Goal: Task Accomplishment & Management: Manage account settings

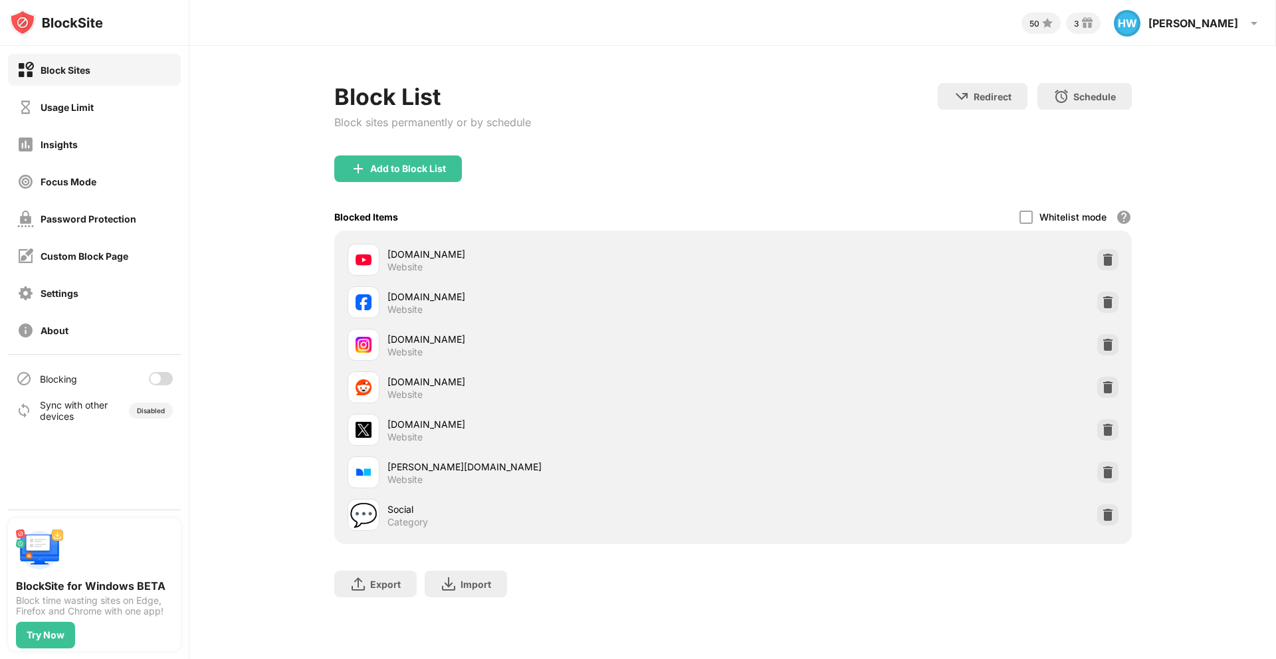
click at [157, 385] on div "Blocking" at bounding box center [94, 379] width 173 height 32
click at [156, 383] on div at bounding box center [155, 379] width 11 height 11
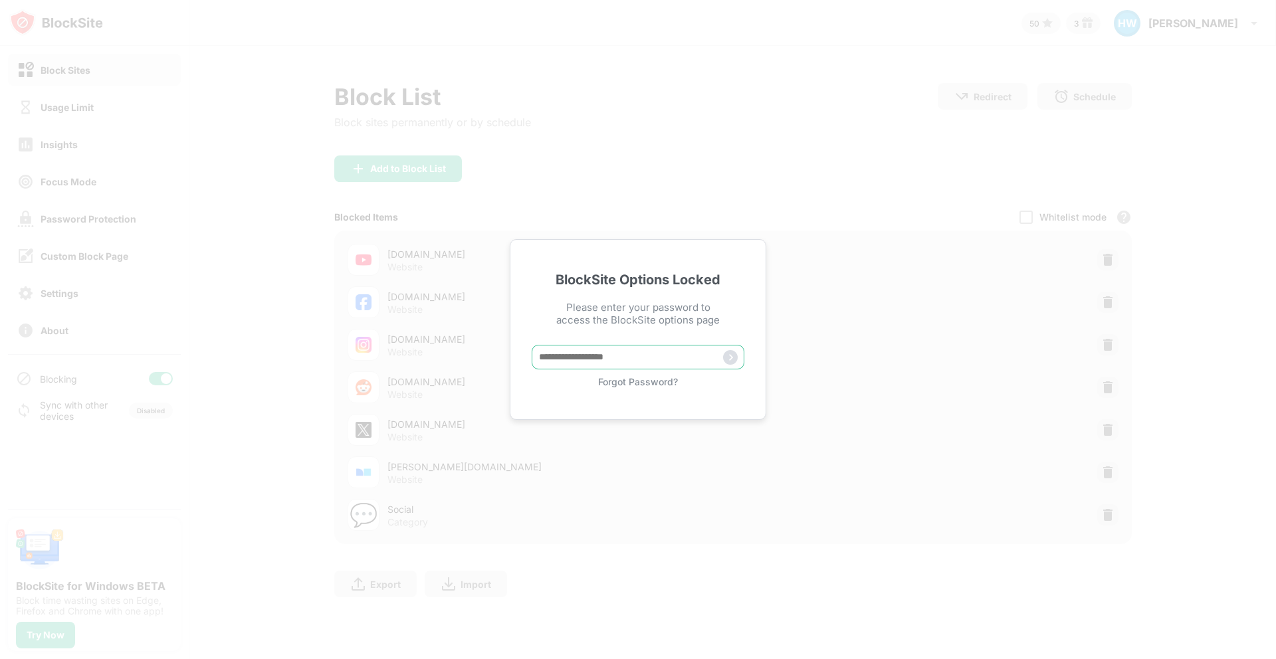
click at [552, 349] on input "text" at bounding box center [638, 357] width 213 height 25
type input "**********"
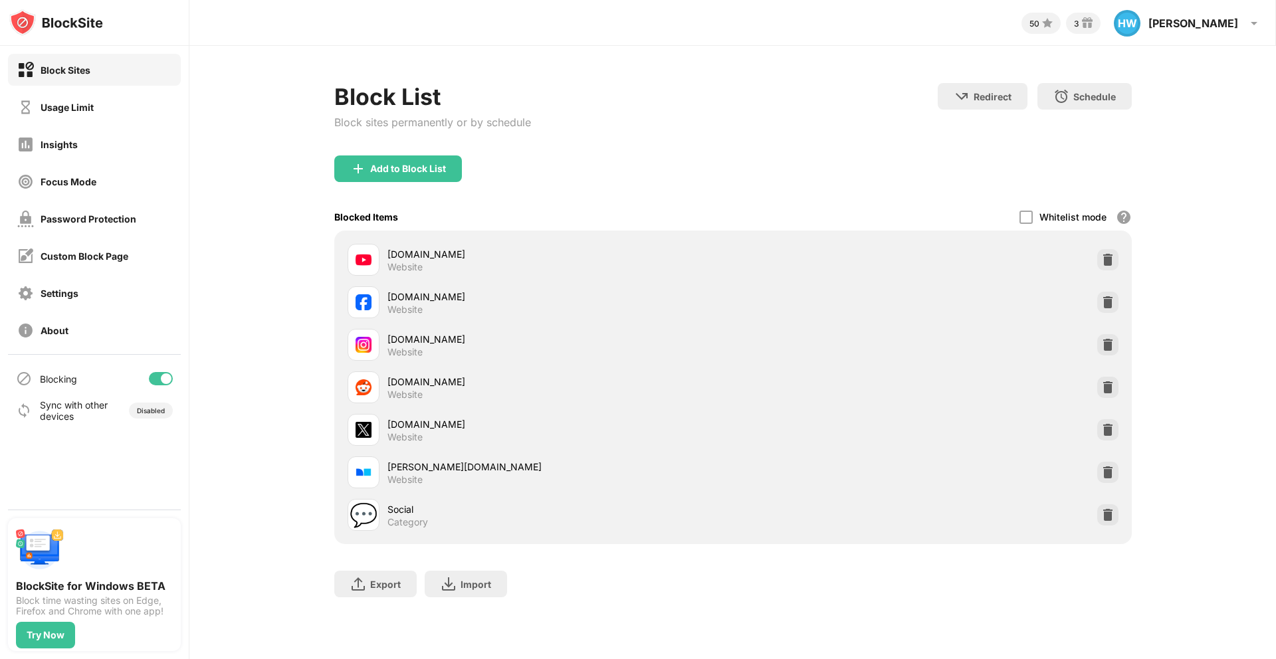
click at [154, 378] on div at bounding box center [161, 378] width 24 height 13
click at [219, 363] on div "Block List Block sites permanently or by schedule Redirect Choose a site to be …" at bounding box center [732, 347] width 1087 height 602
click at [168, 377] on div at bounding box center [161, 378] width 24 height 13
click at [227, 372] on div "Block List Block sites permanently or by schedule Redirect Choose a site to be …" at bounding box center [732, 347] width 1087 height 602
